Goal: Task Accomplishment & Management: Manage account settings

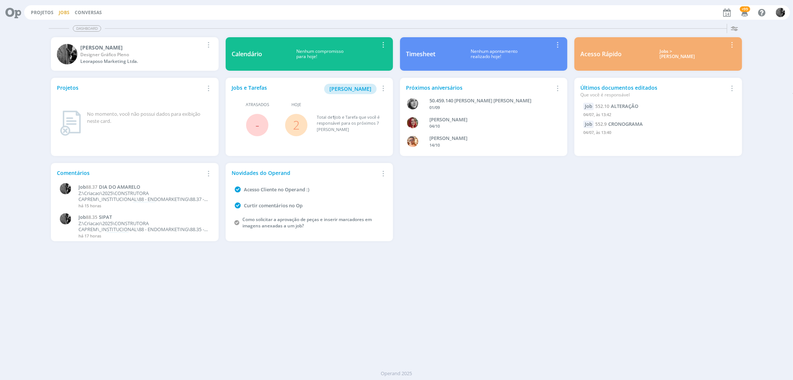
click at [61, 11] on link "Jobs" at bounding box center [64, 12] width 11 height 6
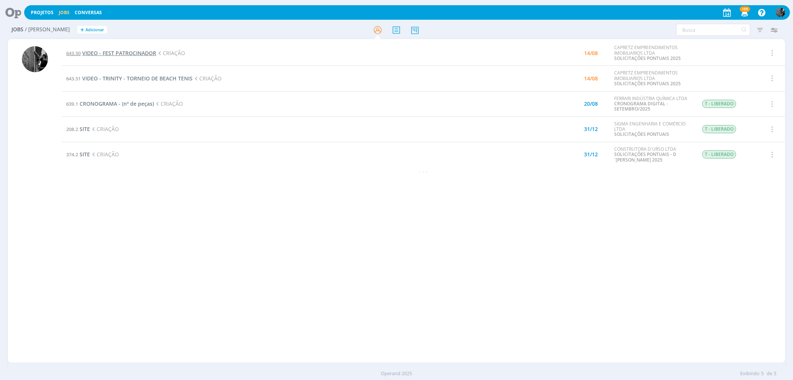
click at [96, 51] on span "VIDEO - FEST PATROCINADOR" at bounding box center [119, 52] width 74 height 7
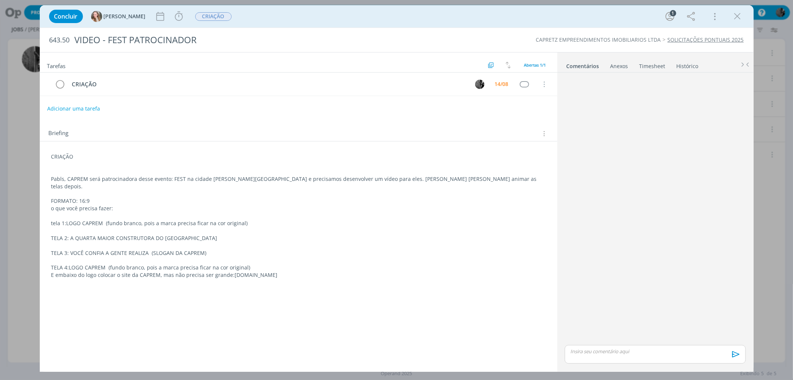
click at [745, 19] on div "Concluir Gabriela Iniciar Apontar Data * 14/08/2025 Horas * 00:00 Tarefa Seleci…" at bounding box center [396, 16] width 703 height 18
click at [735, 15] on icon "dialog" at bounding box center [737, 16] width 11 height 11
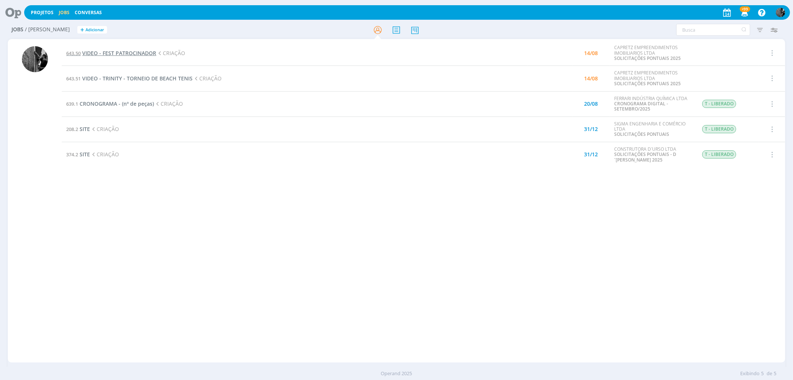
click at [117, 52] on span "VIDEO - FEST PATROCINADOR" at bounding box center [119, 52] width 74 height 7
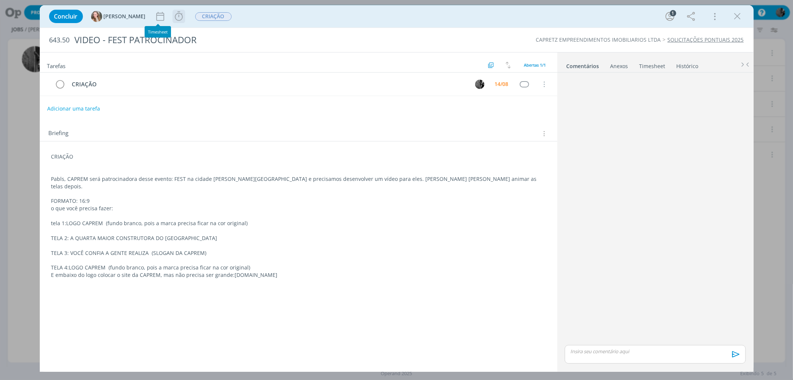
click at [173, 12] on icon "dialog" at bounding box center [178, 16] width 11 height 11
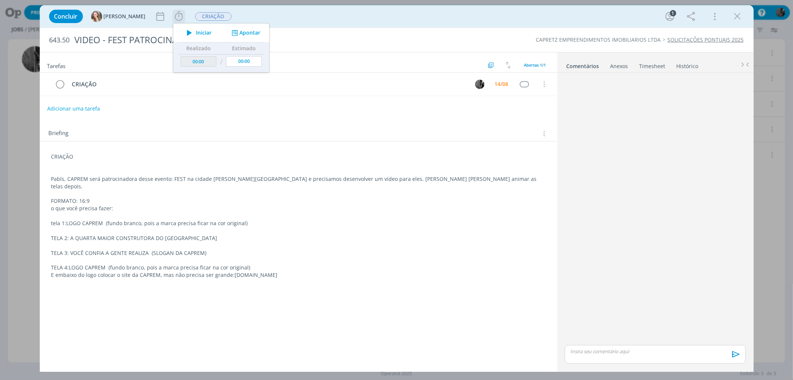
click at [196, 34] on span "Iniciar" at bounding box center [204, 32] width 16 height 5
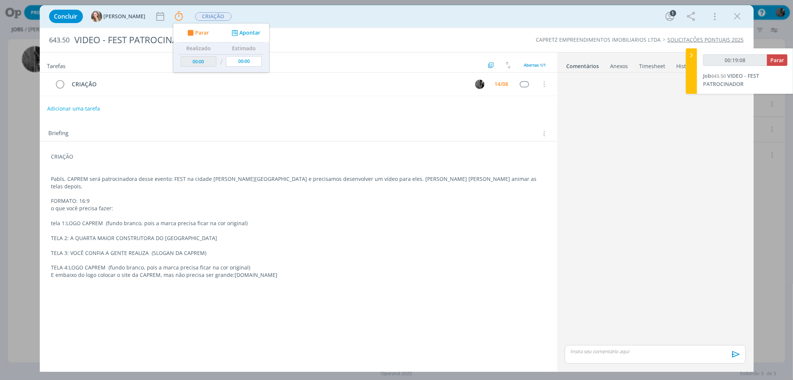
click at [318, 17] on div "Concluir Gabriela Parar Apontar Data * 14/08/2025 Horas * 00:00 Tarefa Selecion…" at bounding box center [396, 16] width 703 height 18
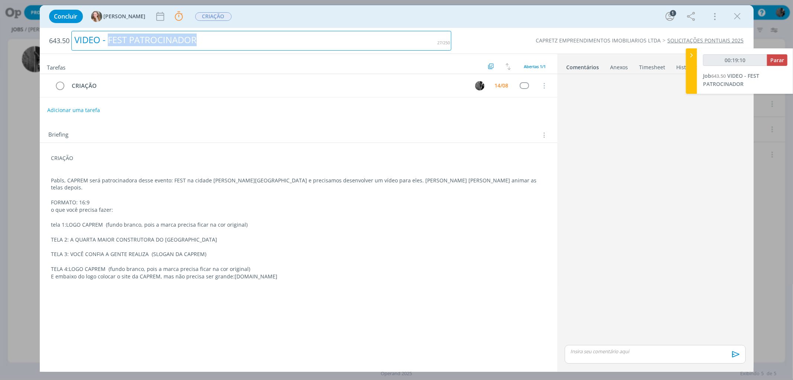
drag, startPoint x: 109, startPoint y: 38, endPoint x: 228, endPoint y: 34, distance: 119.4
click at [228, 34] on div "VIDEO - FEST PATROCINADOR" at bounding box center [261, 41] width 380 height 20
copy div "FEST PATROCINADOR"
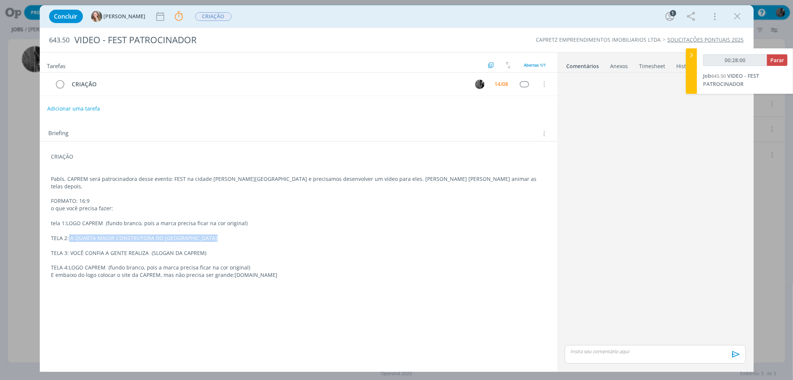
drag, startPoint x: 69, startPoint y: 232, endPoint x: 213, endPoint y: 228, distance: 144.4
click at [213, 234] on p "TELA 2: A QUARTA MAIOR CONSTRUTORA DO INTERIOR PAULISTA" at bounding box center [298, 237] width 495 height 7
click at [213, 235] on p "TELA 2: A QUARTA MAIOR CONSTRUTORA DO INTERIOR PAULISTA" at bounding box center [299, 238] width 494 height 7
drag, startPoint x: 83, startPoint y: 231, endPoint x: 214, endPoint y: 235, distance: 131.0
click at [214, 235] on div "CRIAÇÃO Pabls, CAPREM será patrocinadora desse evento: FEST na cidade de Lins e…" at bounding box center [299, 215] width 506 height 131
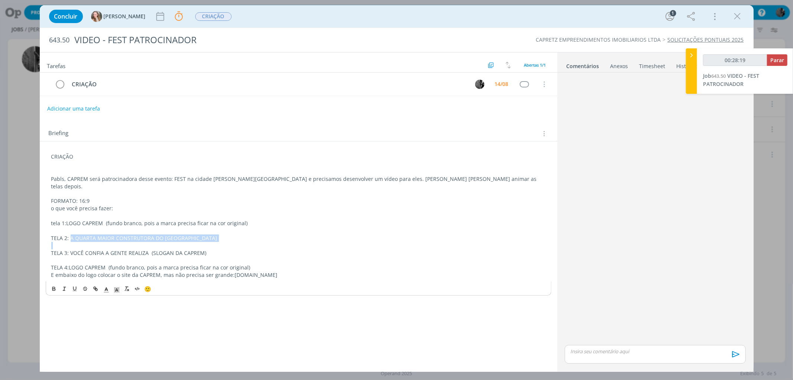
copy p "A QUARTA MAIOR CONSTRUTORA DO INTERIOR PAULISTA"
drag, startPoint x: 68, startPoint y: 246, endPoint x: 216, endPoint y: 244, distance: 148.1
click at [216, 249] on p "TELA 3: VOCÊ CONFIA A GENTE REALIZA (SLOGAN DA CAPREM)" at bounding box center [298, 252] width 495 height 7
click at [148, 249] on p "TELA 3: VOCÊ CONFIA A GENTE REALIZA (SLOGAN DA CAPREM)" at bounding box center [298, 252] width 495 height 7
drag, startPoint x: 147, startPoint y: 245, endPoint x: 68, endPoint y: 246, distance: 78.5
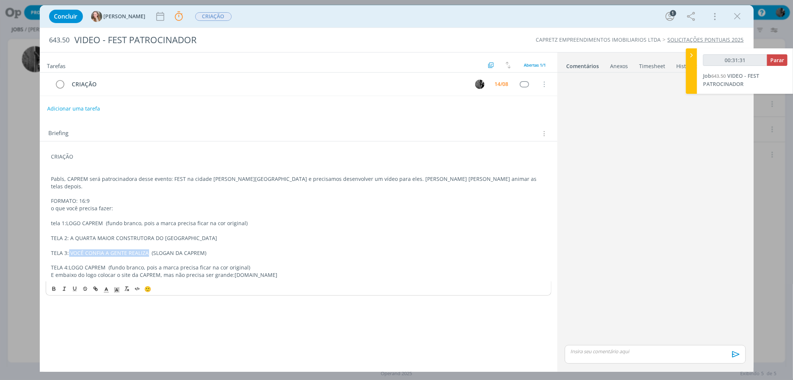
click at [68, 249] on p "TELA 3: VOCÊ CONFIA A GENTE REALIZA (SLOGAN DA CAPREM)" at bounding box center [298, 252] width 495 height 7
copy p "VOCÊ CONFIA A GENTE REALIZA"
drag, startPoint x: 231, startPoint y: 266, endPoint x: 286, endPoint y: 267, distance: 54.7
click at [286, 271] on p "E embaixo do logo colocar o site da CAPREM, mas não precisa ser grande: caprem.…" at bounding box center [298, 274] width 495 height 7
copy p "caprem.com.br"
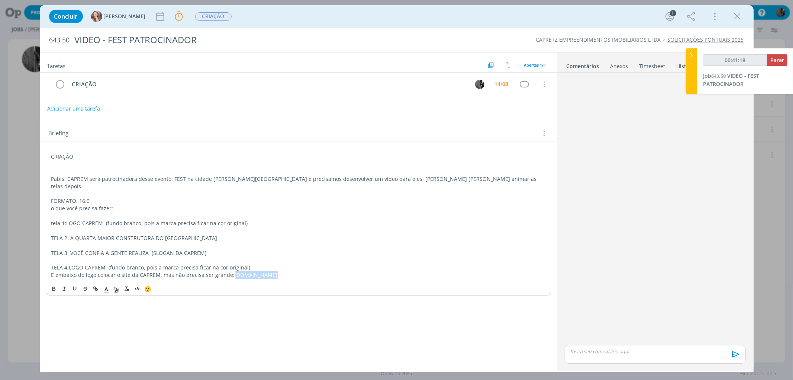
click at [582, 64] on link "Comentários" at bounding box center [583, 64] width 33 height 11
click at [605, 352] on p "dialog" at bounding box center [655, 351] width 169 height 7
type input "00:41:20"
click at [720, 352] on span "[PERSON_NAME]" at bounding box center [726, 354] width 46 height 8
click at [734, 352] on icon "dialog" at bounding box center [735, 356] width 11 height 11
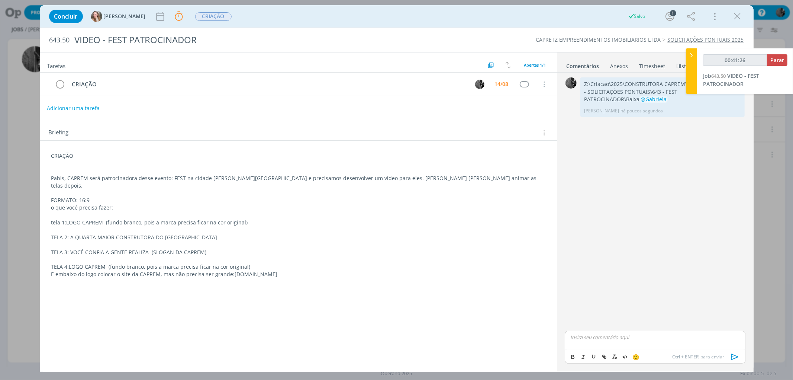
click at [62, 108] on button "Adicionar uma tarefa" at bounding box center [73, 108] width 53 height 13
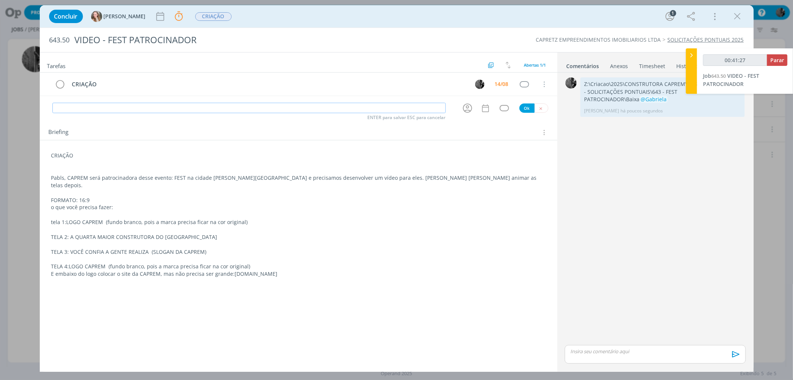
type input "00:41:28"
type input "ATENDIM"
type input "00:41:29"
type input "ATENDIMENTO"
type input "00:41:30"
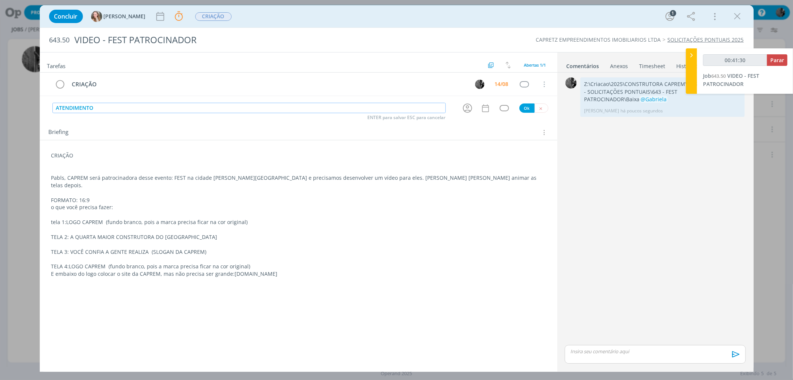
type input "ATENDIMENTO"
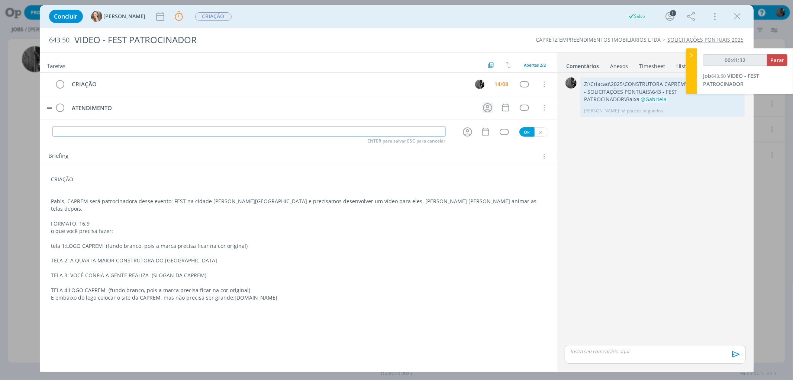
click at [485, 108] on icon "dialog" at bounding box center [488, 108] width 12 height 12
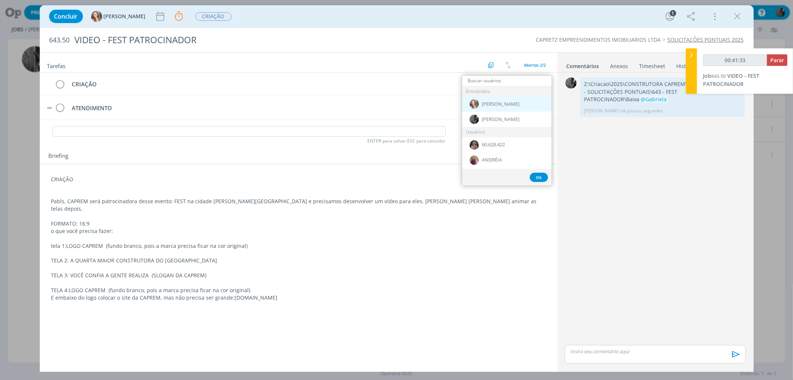
click at [498, 105] on span "[PERSON_NAME]" at bounding box center [501, 104] width 38 height 6
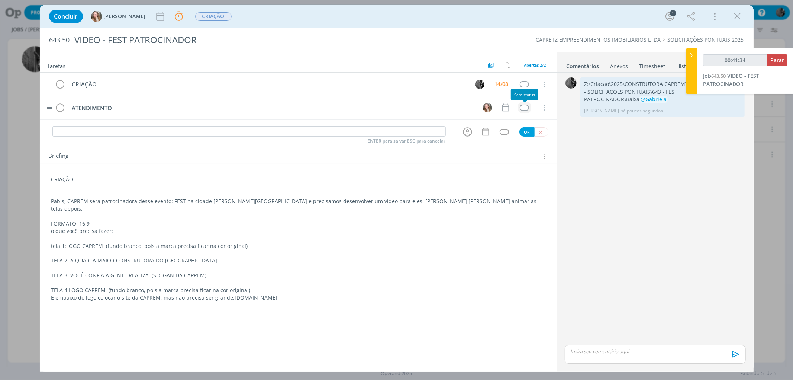
click at [522, 106] on div "dialog" at bounding box center [524, 108] width 9 height 6
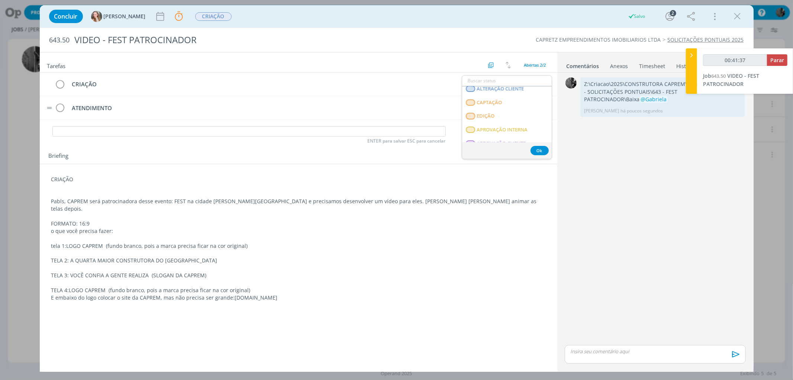
scroll to position [97, 0]
click at [521, 120] on span "APROVAÇÃO INTERNA" at bounding box center [502, 119] width 51 height 6
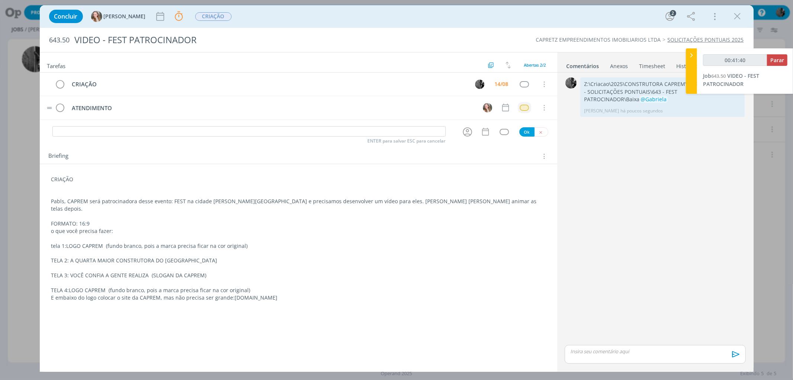
type input "00:41:41"
click at [774, 60] on span "Parar" at bounding box center [778, 60] width 14 height 7
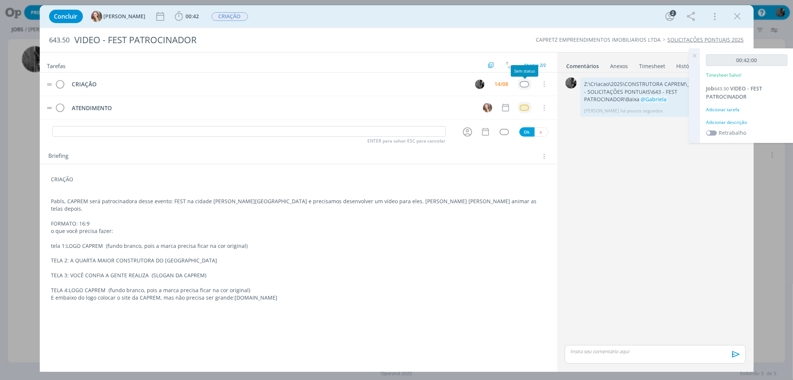
click at [526, 83] on div "dialog" at bounding box center [524, 84] width 9 height 6
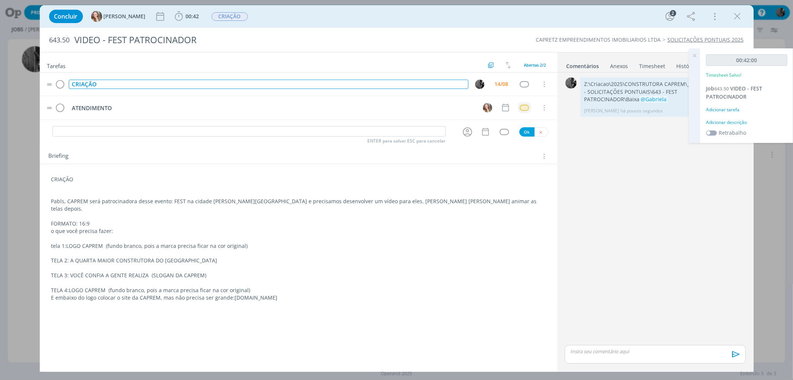
click at [198, 84] on div "CRIAÇÃO" at bounding box center [269, 84] width 400 height 9
click at [213, 18] on span "CRIAÇÃO" at bounding box center [230, 16] width 36 height 9
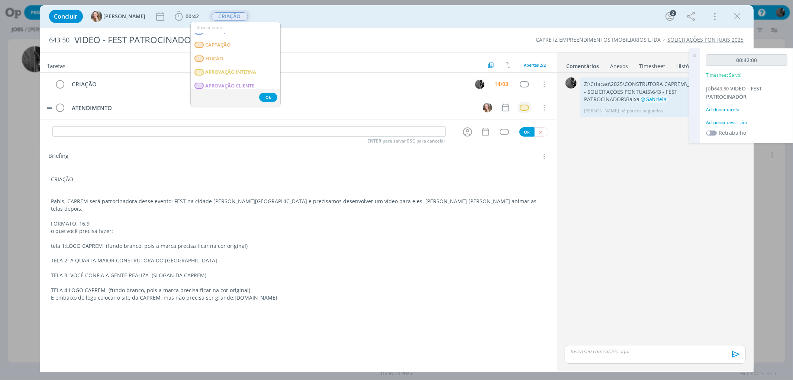
scroll to position [82, 0]
click at [250, 65] on span "APROVAÇÃO INTERNA" at bounding box center [230, 67] width 51 height 6
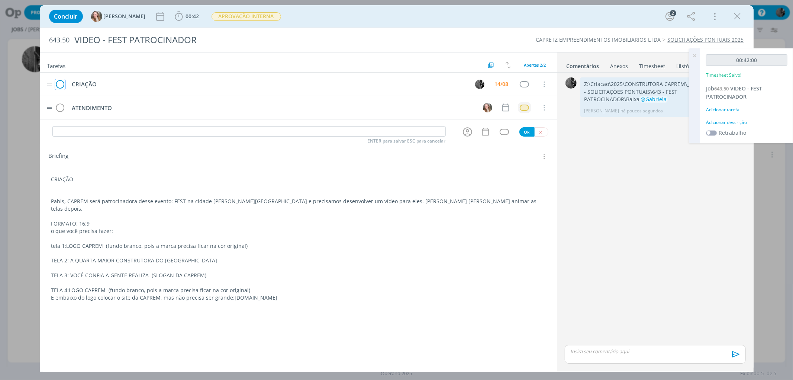
click at [61, 82] on icon "dialog" at bounding box center [60, 84] width 10 height 11
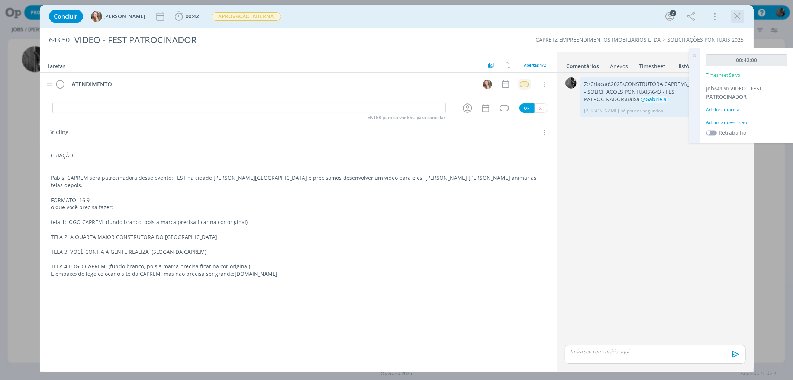
click at [743, 13] on button "dialog" at bounding box center [737, 16] width 11 height 11
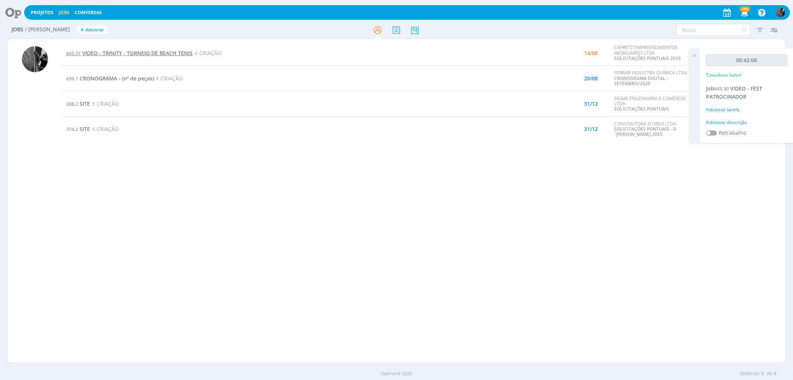
click at [132, 54] on span "VIDEO - TRINITY - TORNEIO DE BEACH TENIS" at bounding box center [137, 52] width 110 height 7
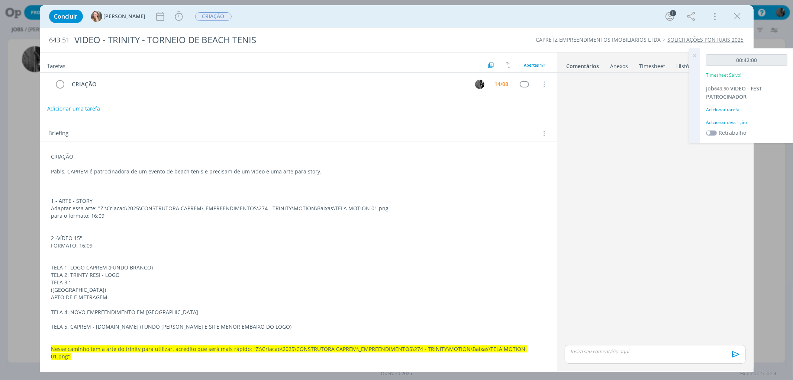
click at [699, 57] on icon at bounding box center [694, 55] width 13 height 15
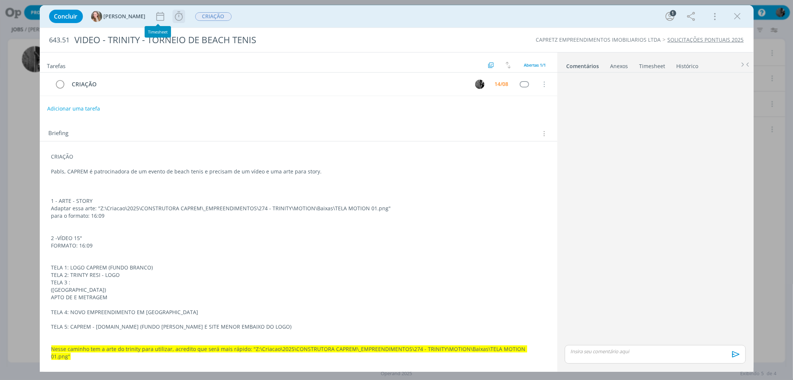
click at [175, 15] on icon "dialog" at bounding box center [179, 16] width 8 height 9
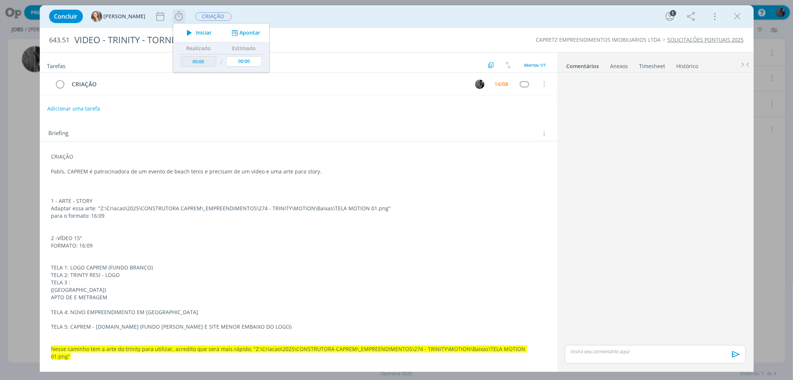
click at [196, 35] on span "Iniciar" at bounding box center [204, 32] width 16 height 5
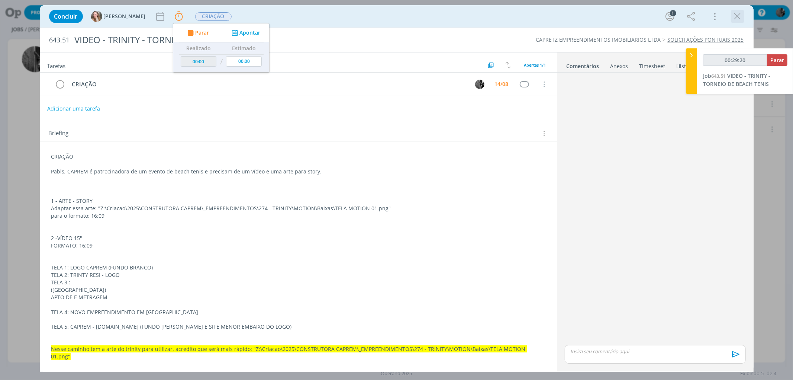
click at [735, 21] on icon "dialog" at bounding box center [737, 16] width 11 height 11
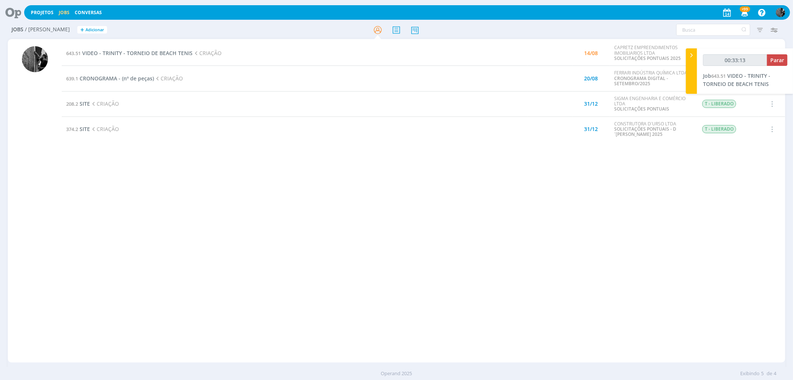
type input "00:33:14"
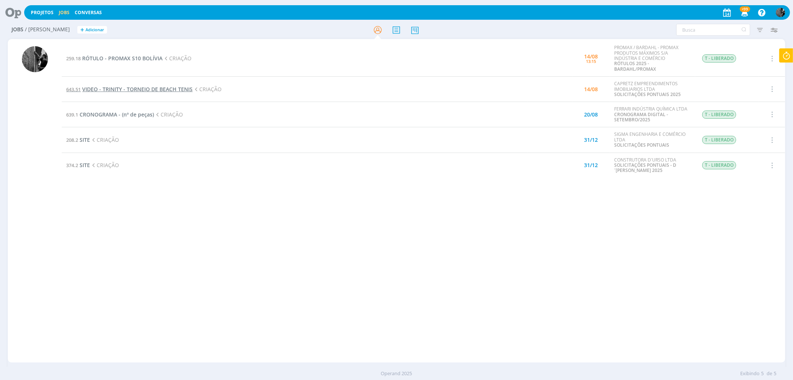
click at [155, 90] on span "VIDEO - TRINITY - TORNEIO DE BEACH TENIS" at bounding box center [137, 89] width 110 height 7
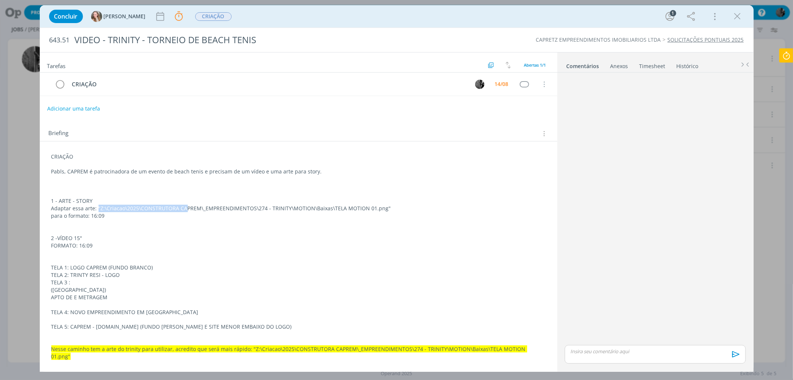
drag, startPoint x: 97, startPoint y: 206, endPoint x: 185, endPoint y: 208, distance: 88.2
click at [185, 208] on p "Adaptar essa arte: "Z:\Criacao\2025\CONSTRUTORA CAPREM\_EMPREENDIMENTOS\274 - T…" at bounding box center [298, 208] width 495 height 7
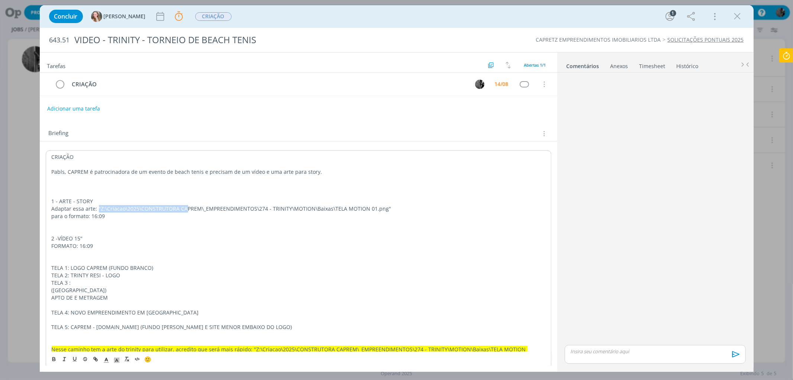
click at [185, 208] on p "Adaptar essa arte: "Z:\Criacao\2025\CONSTRUTORA CAPREM\_EMPREENDIMENTOS\274 - T…" at bounding box center [299, 208] width 494 height 7
click at [793, 56] on icon at bounding box center [786, 55] width 13 height 15
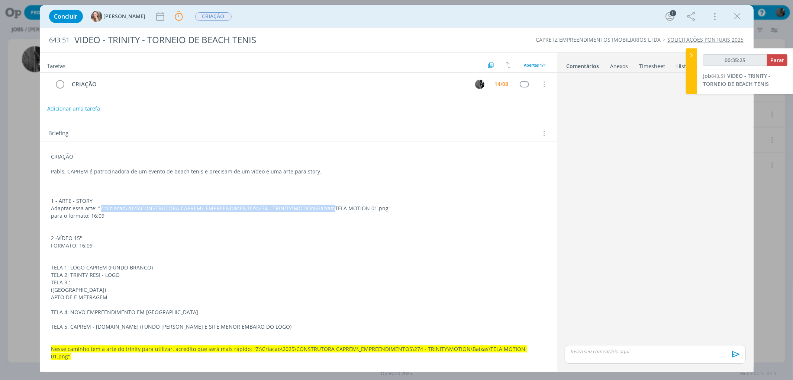
drag, startPoint x: 98, startPoint y: 207, endPoint x: 330, endPoint y: 206, distance: 231.4
click at [330, 206] on p "Adaptar essa arte: "Z:\Criacao\2025\CONSTRUTORA CAPREM\_EMPREENDIMENTOS\274 - T…" at bounding box center [298, 208] width 495 height 7
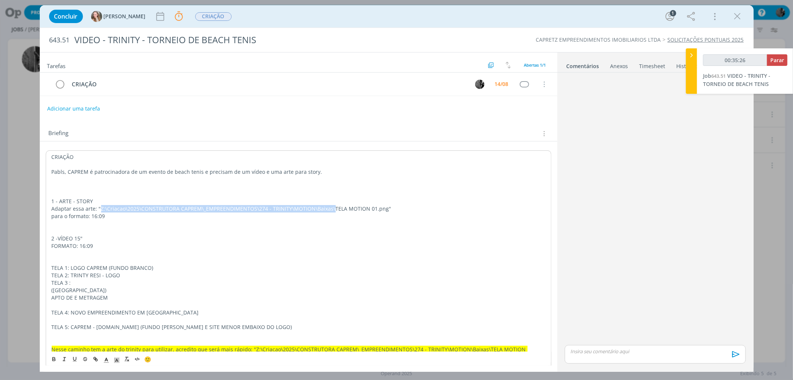
copy p "Z:\Criacao\2025\CONSTRUTORA CAPREM\_EMPREENDIMENTOS\274 - TRINITY\MOTION\Baixas\"
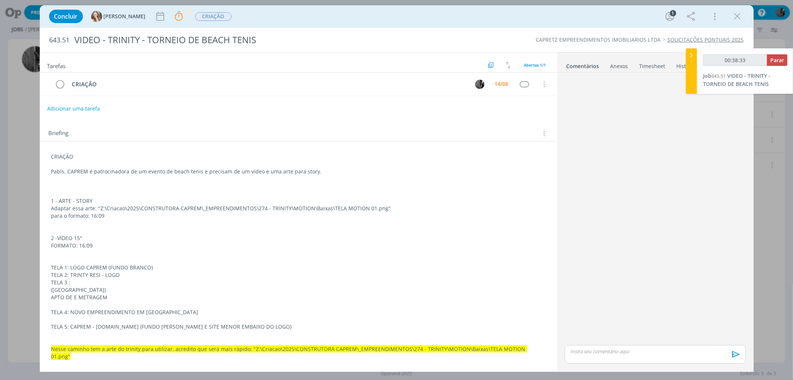
click at [211, 284] on p "TELA 3 :" at bounding box center [298, 282] width 495 height 7
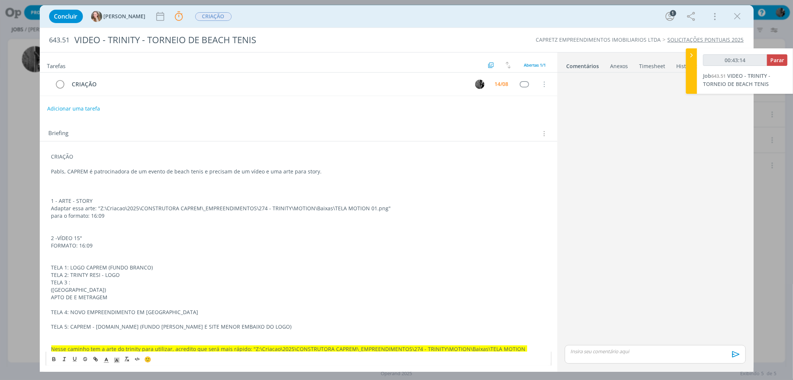
drag, startPoint x: 172, startPoint y: 231, endPoint x: 167, endPoint y: 248, distance: 18.0
click at [167, 248] on p "FORMATO: 16:09" at bounding box center [298, 245] width 495 height 7
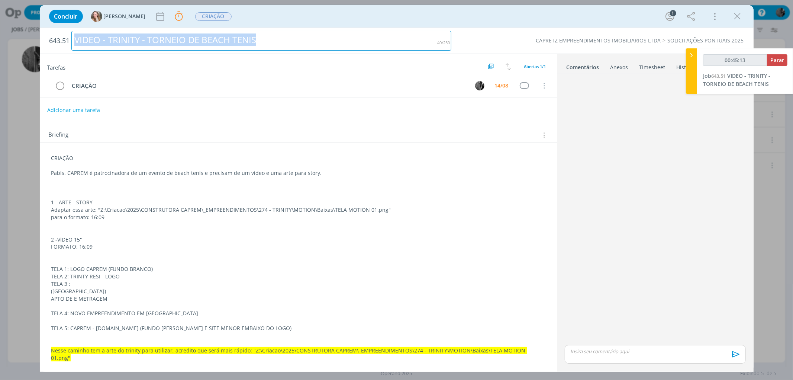
drag, startPoint x: 75, startPoint y: 38, endPoint x: 267, endPoint y: 32, distance: 192.0
click at [267, 32] on div "VIDEO - TRINITY - TORNEIO DE BEACH TENIS" at bounding box center [261, 41] width 380 height 20
copy div "VIDEO - TRINITY - TORNEIO DE BEACH TENIS"
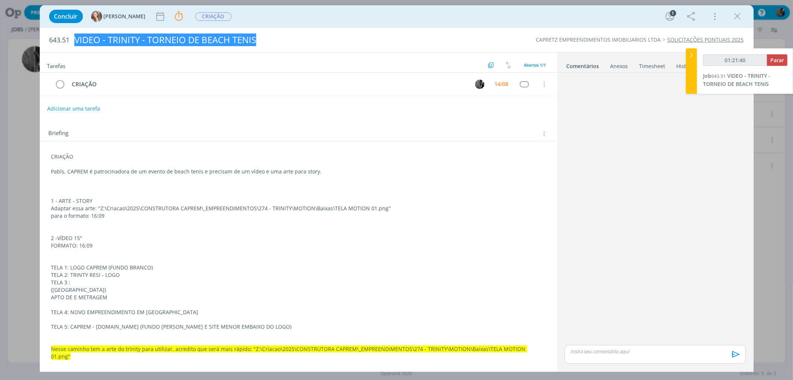
type input "01:21:41"
